Goal: Information Seeking & Learning: Learn about a topic

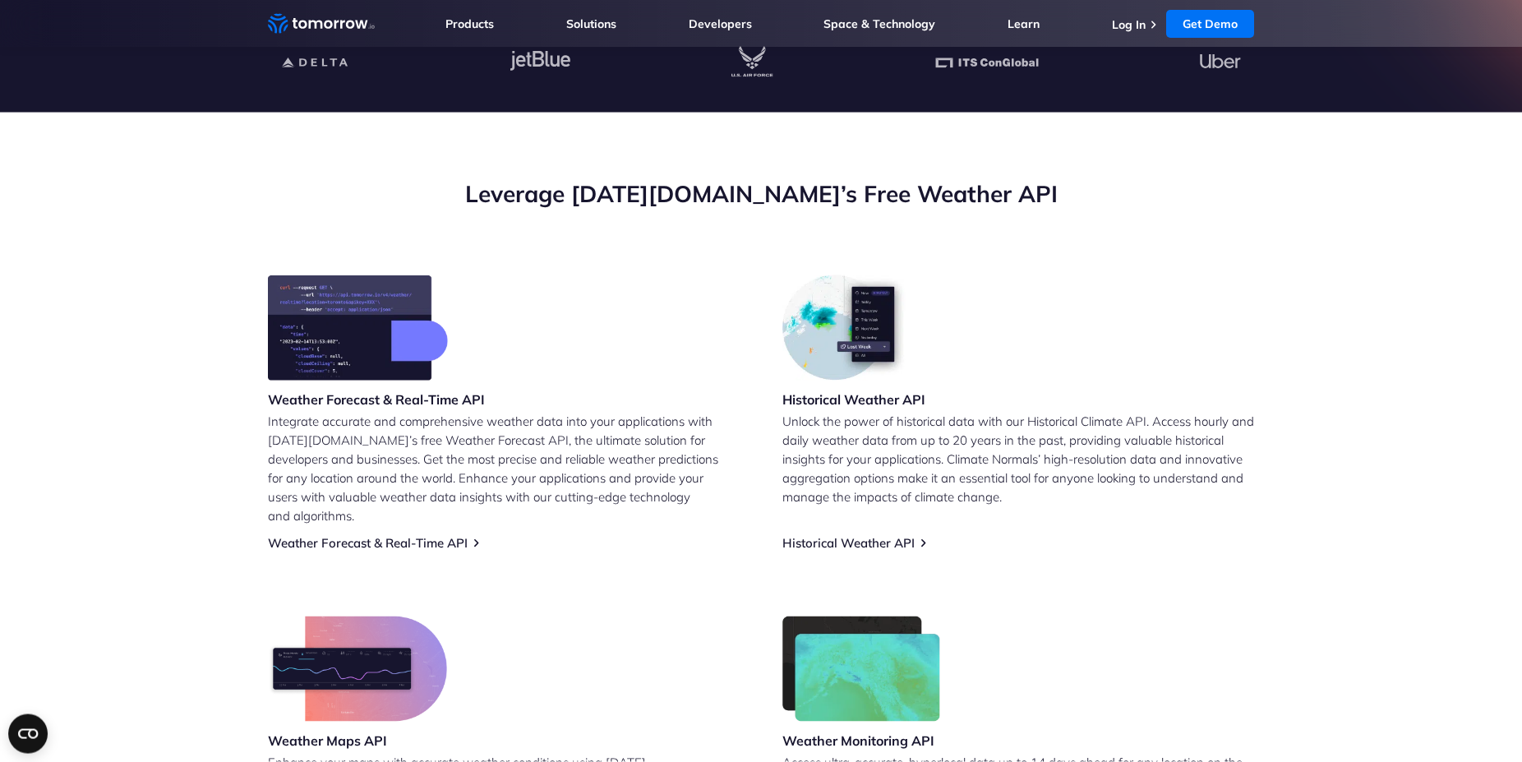
scroll to position [519, 0]
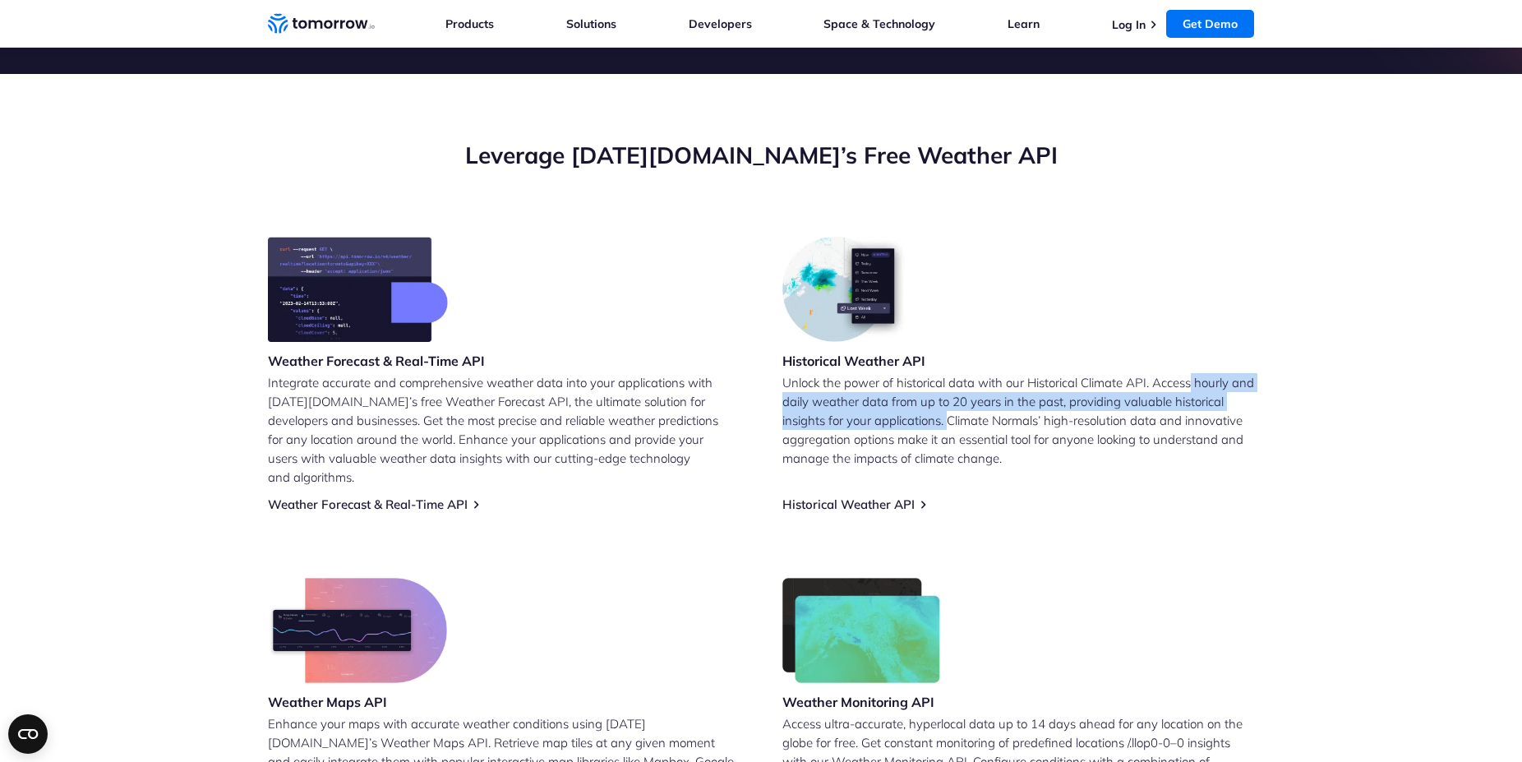
drag, startPoint x: 1196, startPoint y: 379, endPoint x: 952, endPoint y: 428, distance: 249.1
click at [952, 428] on p "Unlock the power of historical data with our Historical Climate API. Access hou…" at bounding box center [1019, 420] width 472 height 95
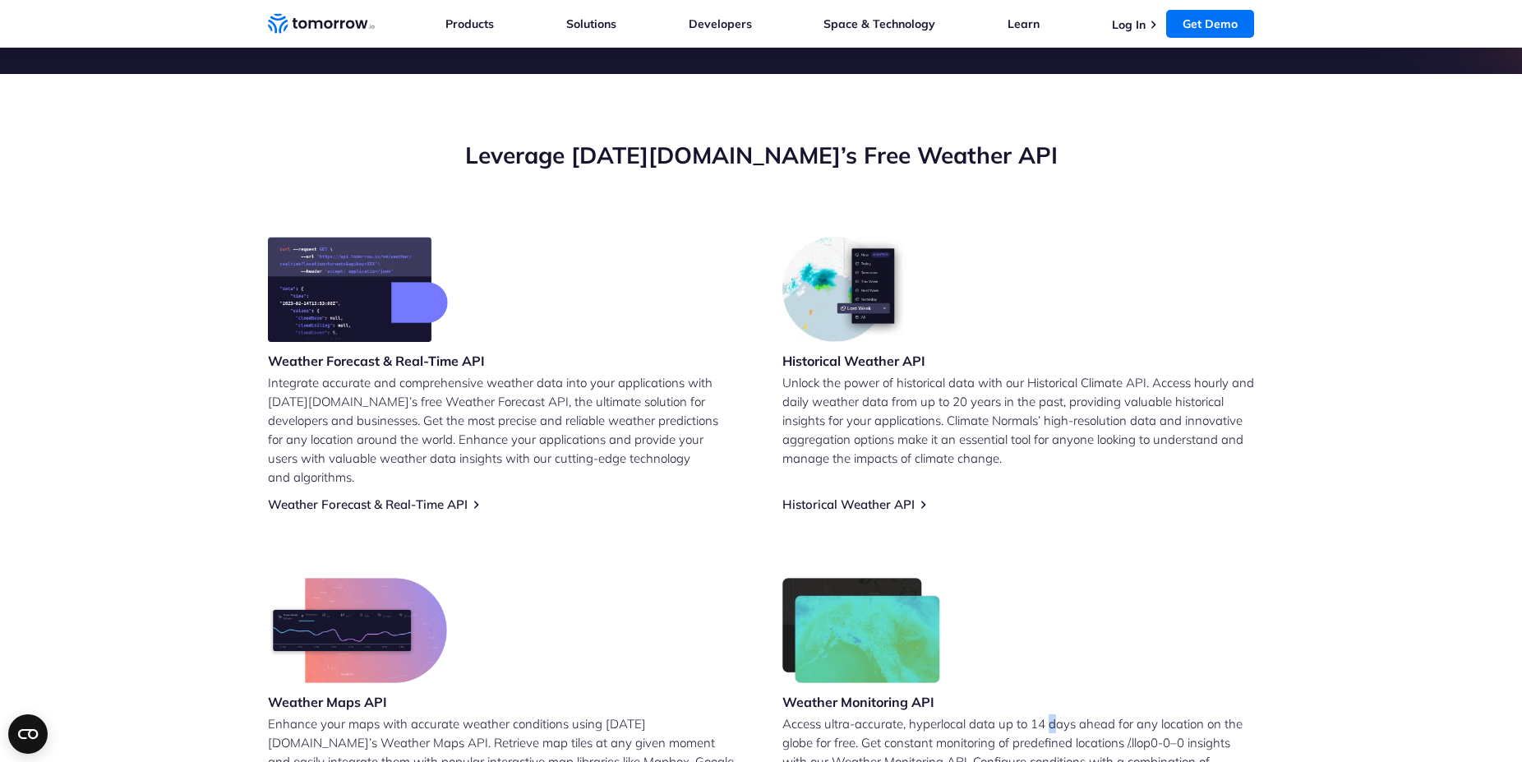
click at [1057, 578] on div "Weather Monitoring API Access ultra-accurate, hyperlocal data up to 14 days ahe…" at bounding box center [1019, 706] width 472 height 256
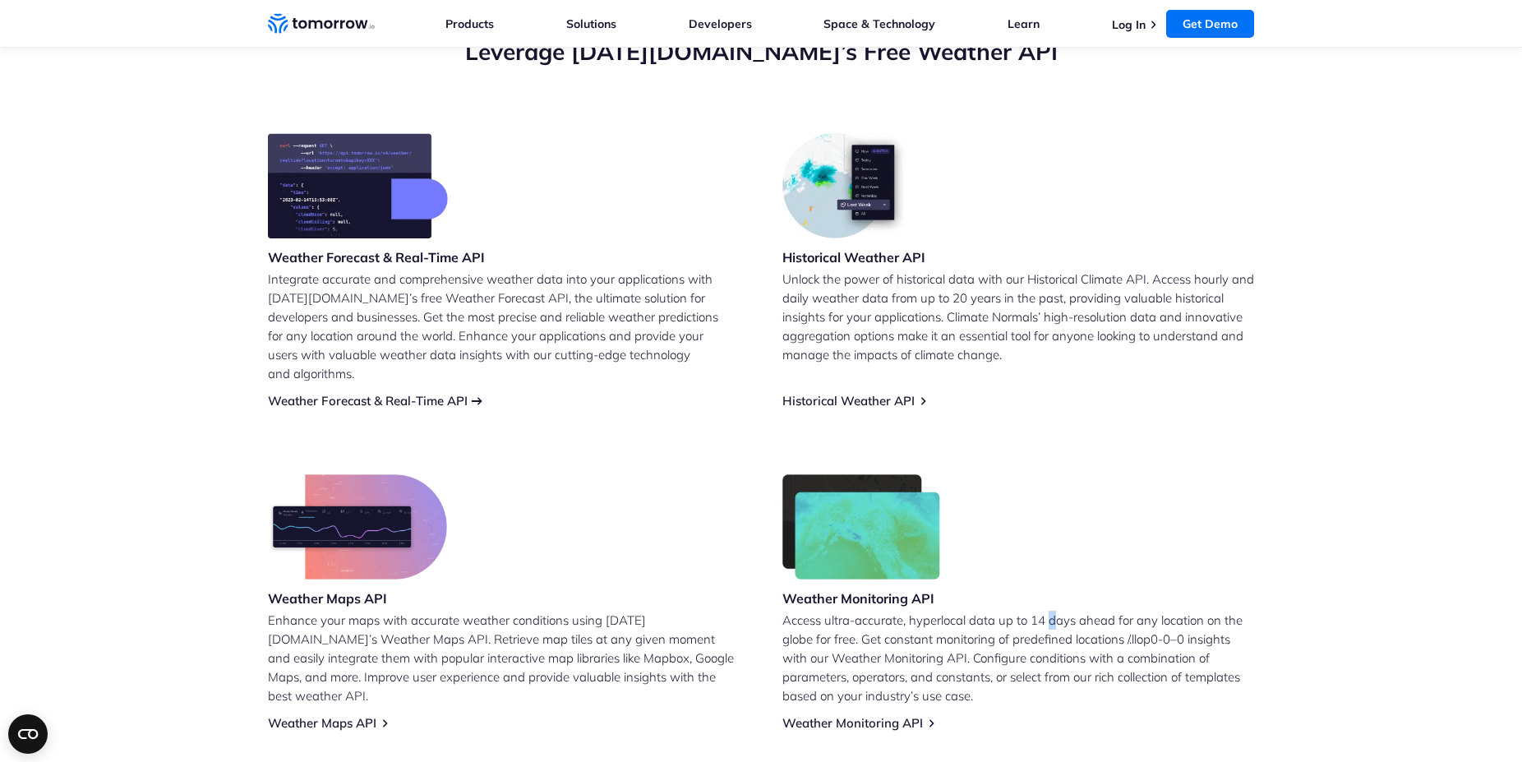
scroll to position [726, 0]
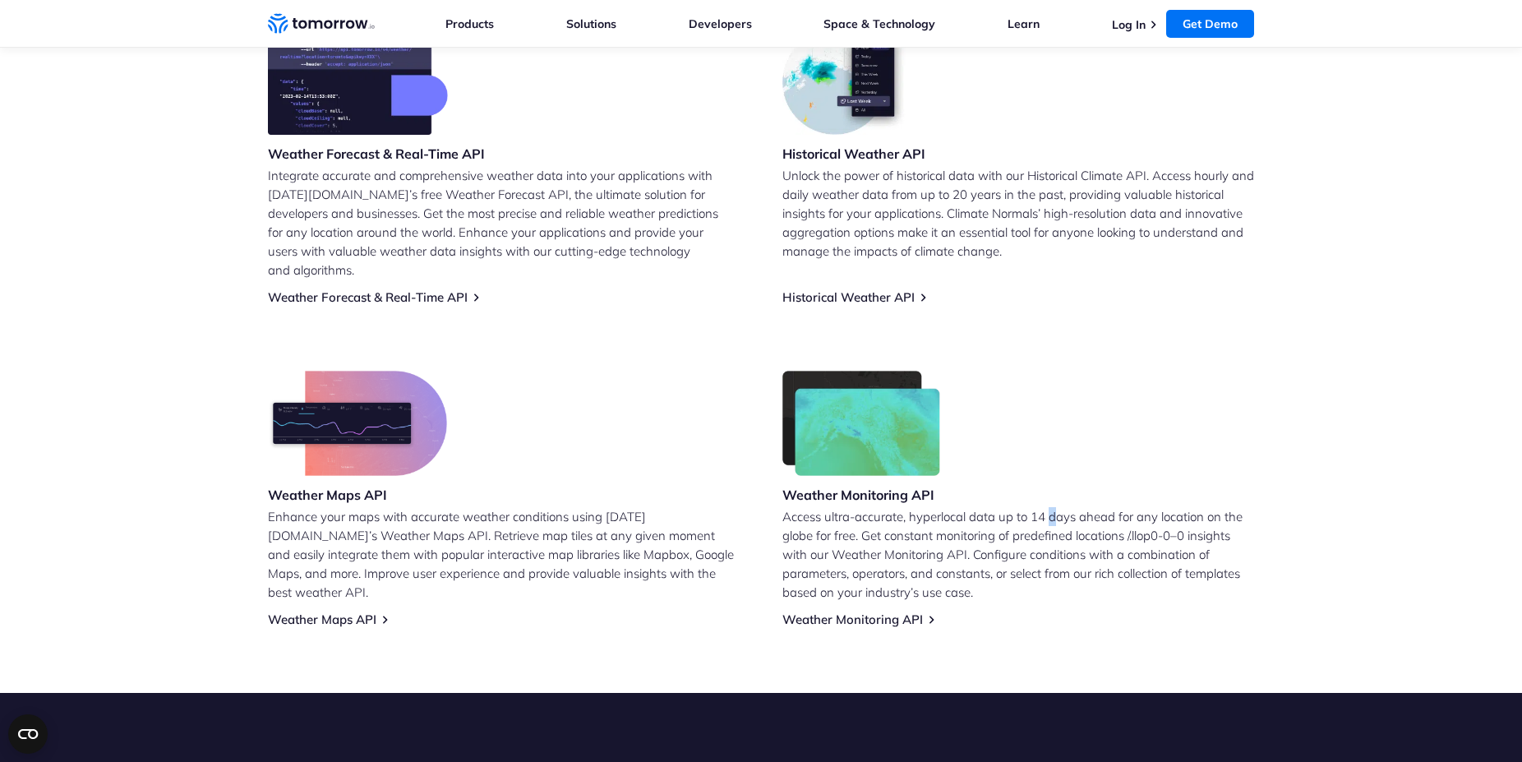
click at [349, 406] on img at bounding box center [357, 423] width 179 height 105
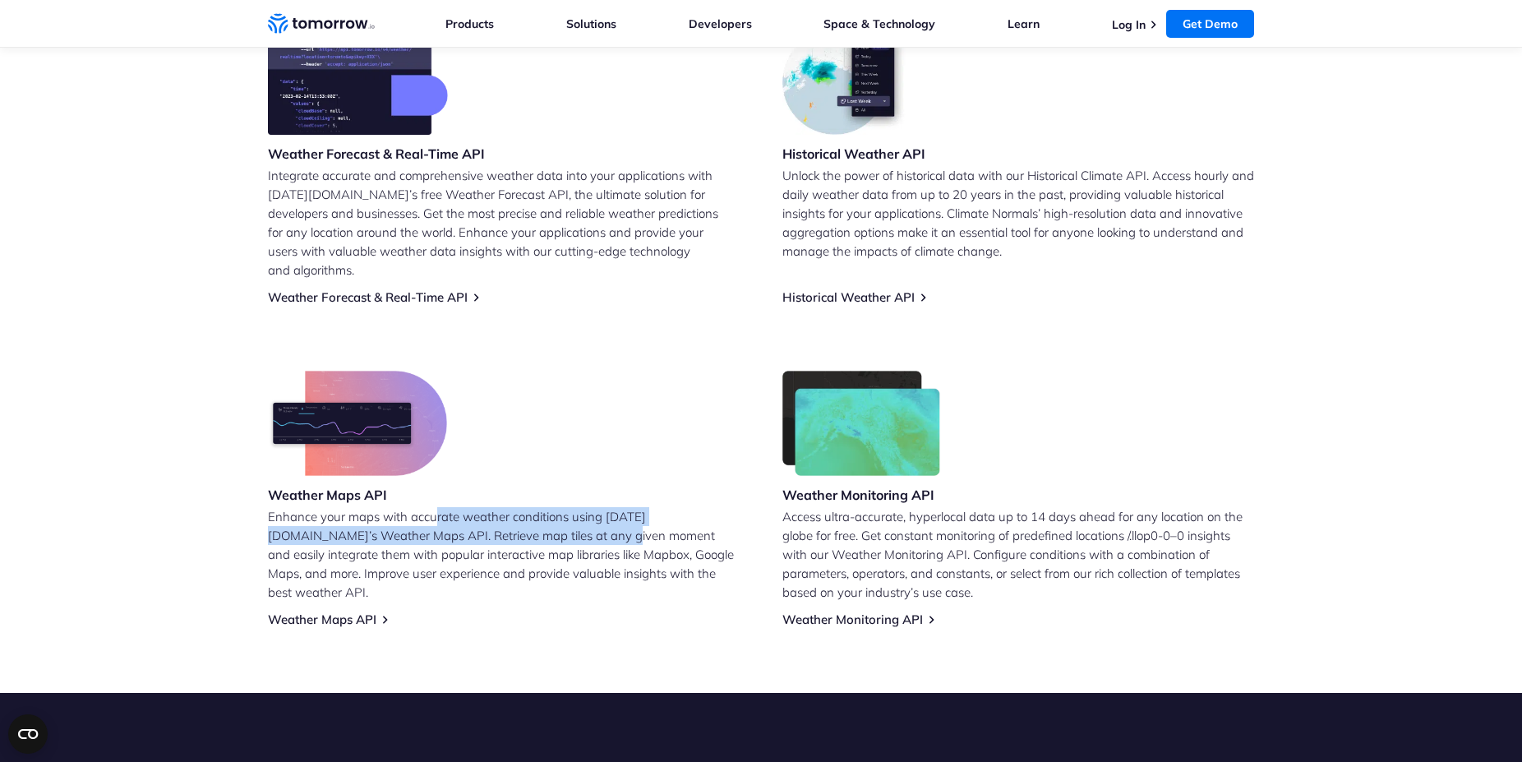
drag, startPoint x: 439, startPoint y: 501, endPoint x: 530, endPoint y: 515, distance: 92.3
click at [530, 515] on p "Enhance your maps with accurate weather conditions using Tomorrow.io’s Weather …" at bounding box center [504, 554] width 472 height 95
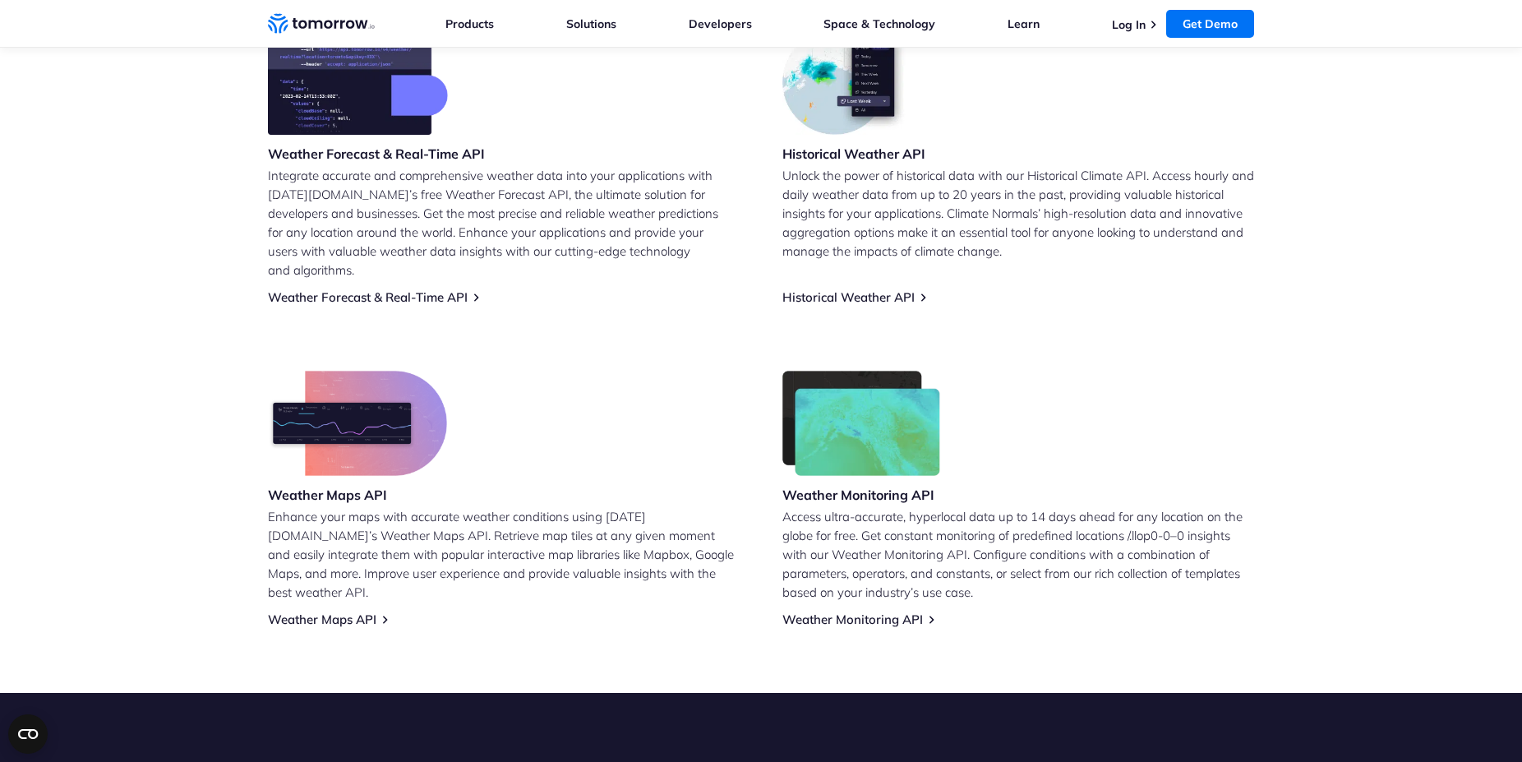
click at [657, 542] on p "Enhance your maps with accurate weather conditions using Tomorrow.io’s Weather …" at bounding box center [504, 554] width 472 height 95
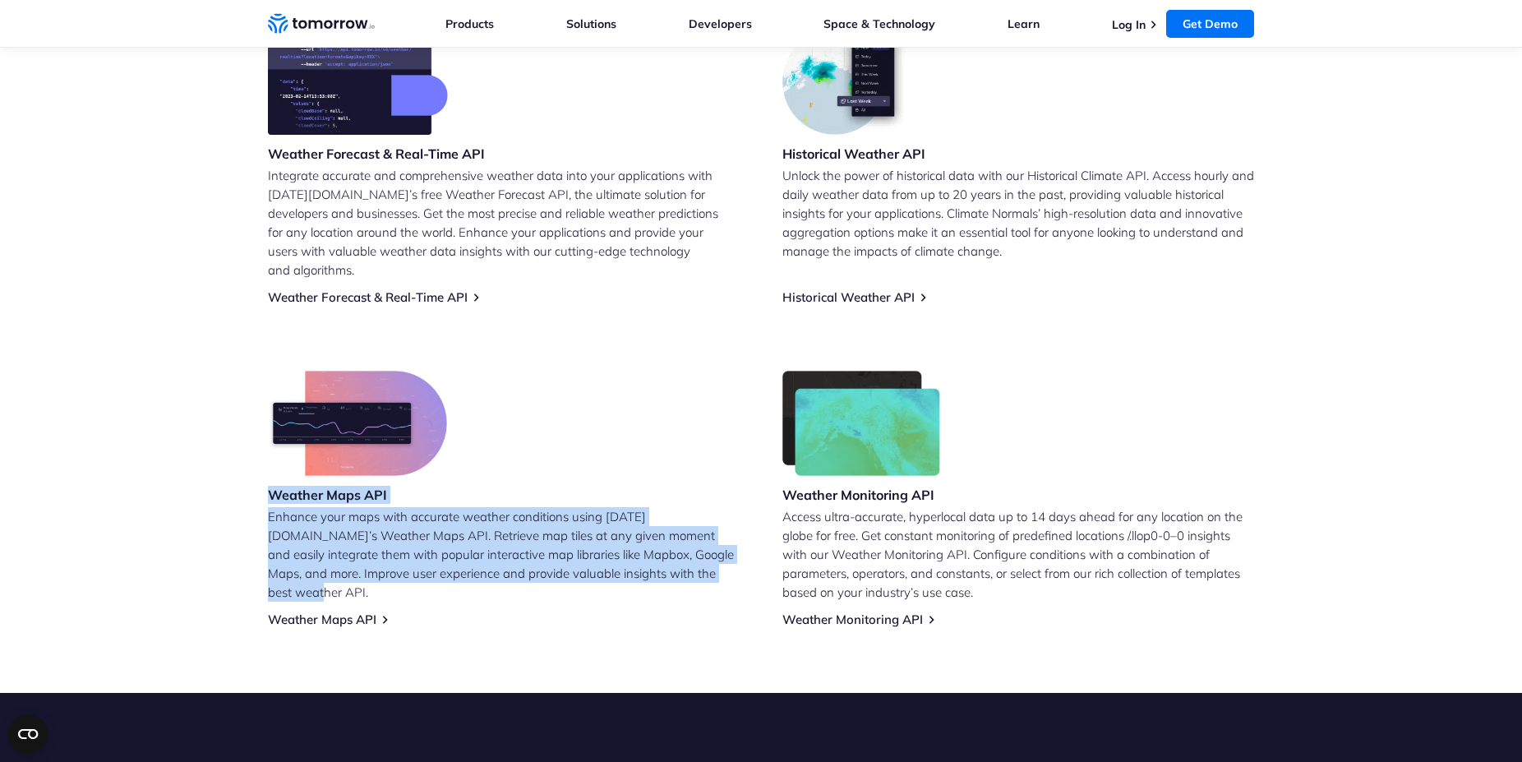
drag, startPoint x: 657, startPoint y: 560, endPoint x: 378, endPoint y: 548, distance: 278.9
click at [220, 480] on section "Leverage Tomorrow.io’s Free Weather API Weather Forecast & Real-Time API Integr…" at bounding box center [761, 280] width 1522 height 826
click at [445, 574] on div "Weather Maps API Enhance your maps with accurate weather conditions using Tomor…" at bounding box center [504, 499] width 472 height 256
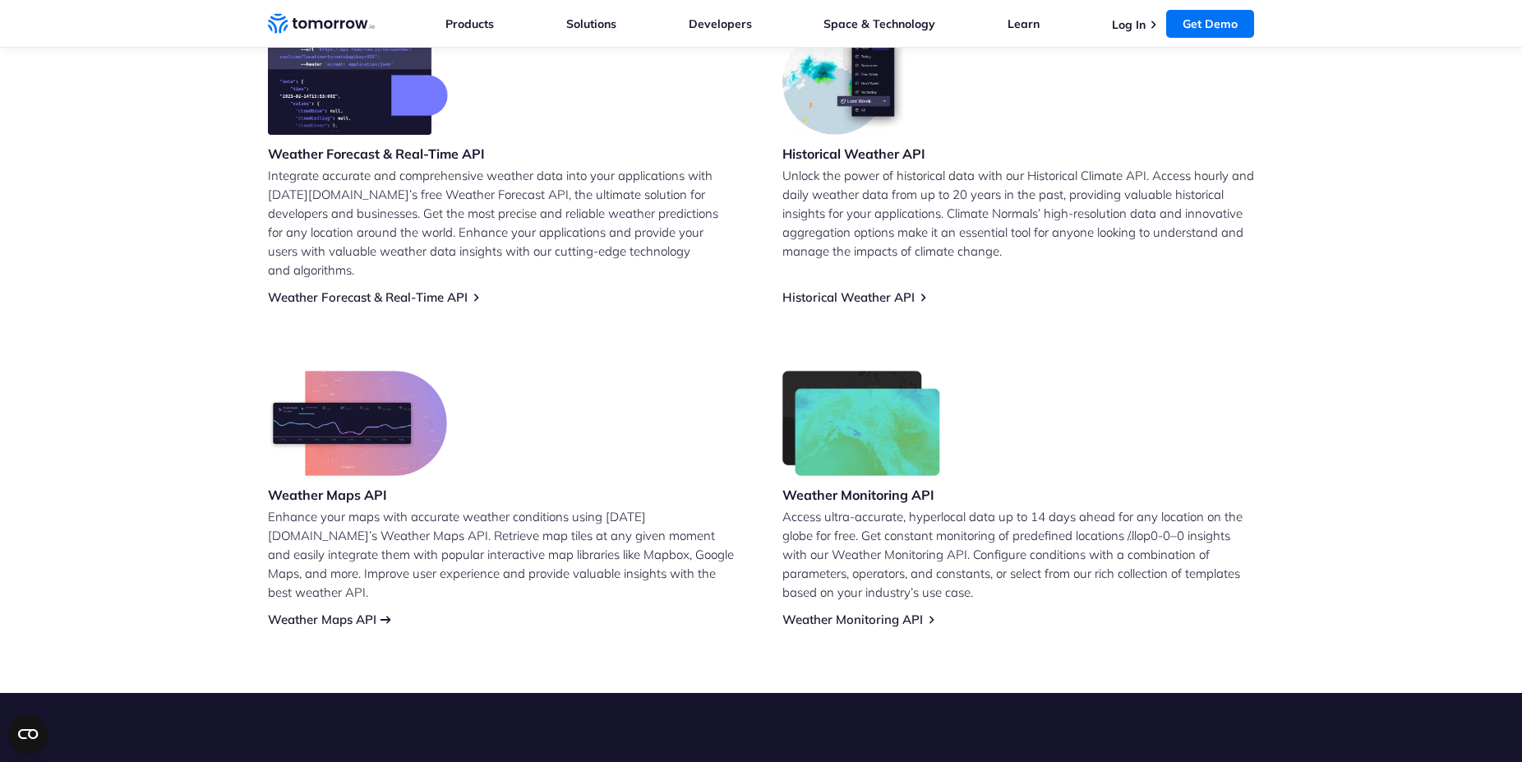
click at [372, 612] on link "Weather Maps API" at bounding box center [322, 620] width 109 height 16
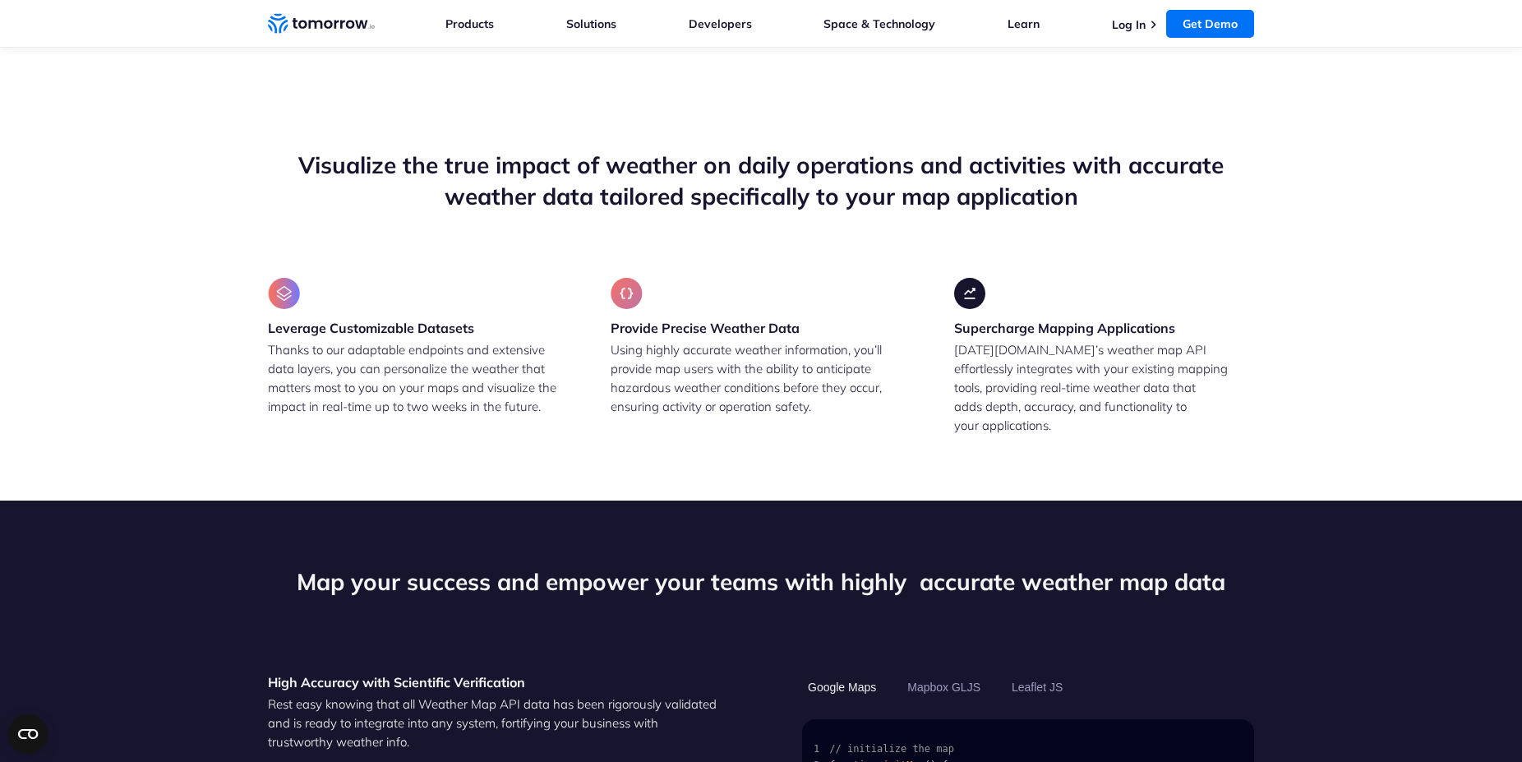
scroll to position [622, 0]
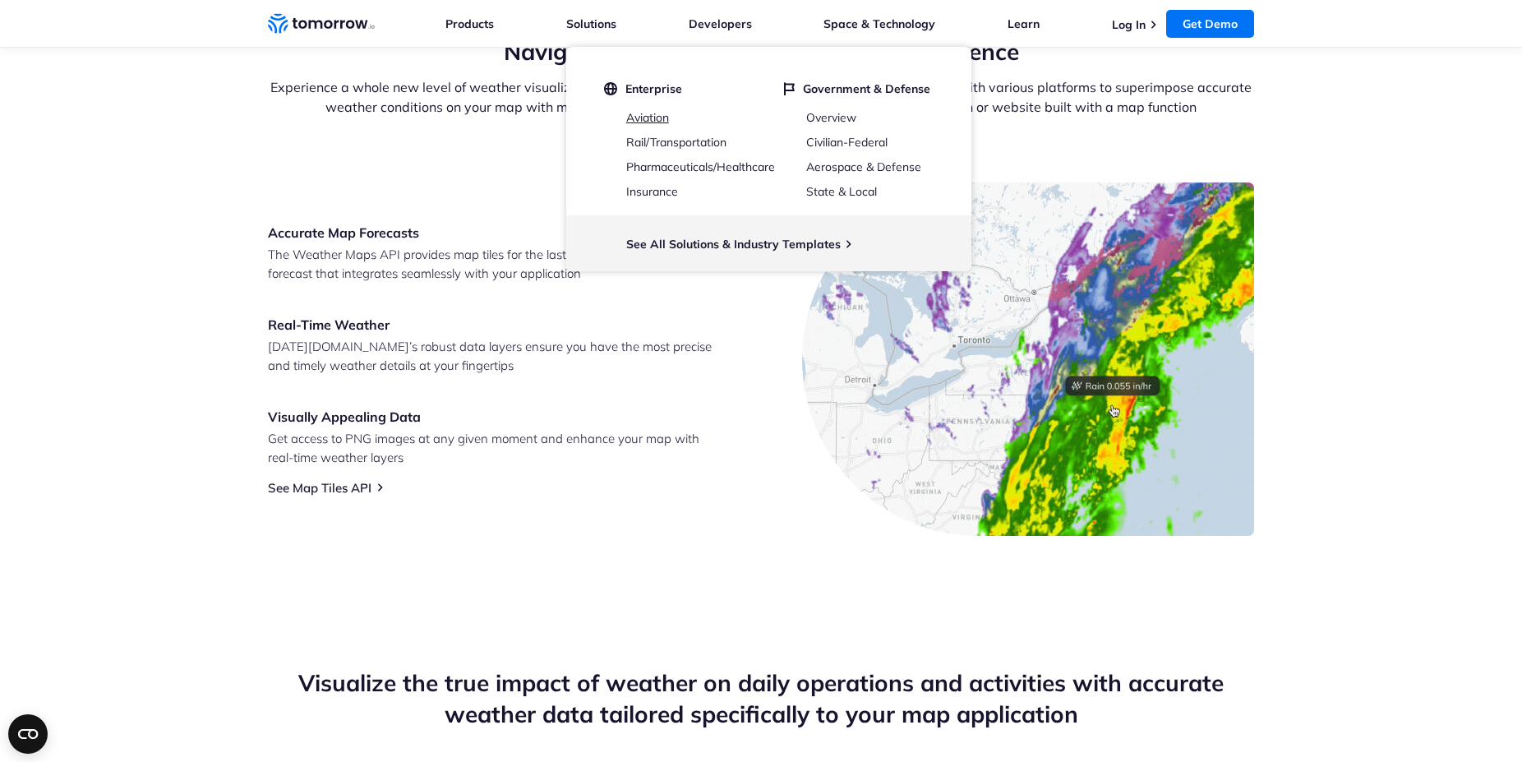
click at [645, 114] on link "Aviation" at bounding box center [647, 117] width 43 height 15
